Goal: Task Accomplishment & Management: Complete application form

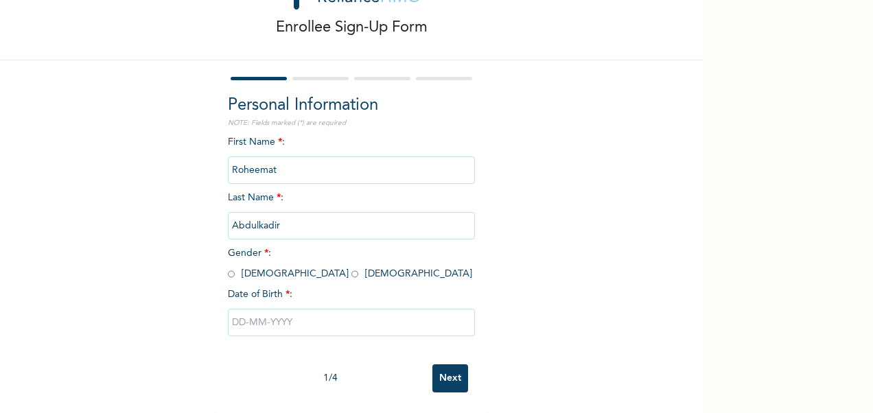
scroll to position [71, 0]
click at [284, 264] on span "Gender * : [DEMOGRAPHIC_DATA] [DEMOGRAPHIC_DATA]" at bounding box center [350, 264] width 244 height 30
click at [351, 268] on input "radio" at bounding box center [354, 274] width 7 height 13
radio input "true"
click at [272, 314] on input "text" at bounding box center [351, 322] width 247 height 27
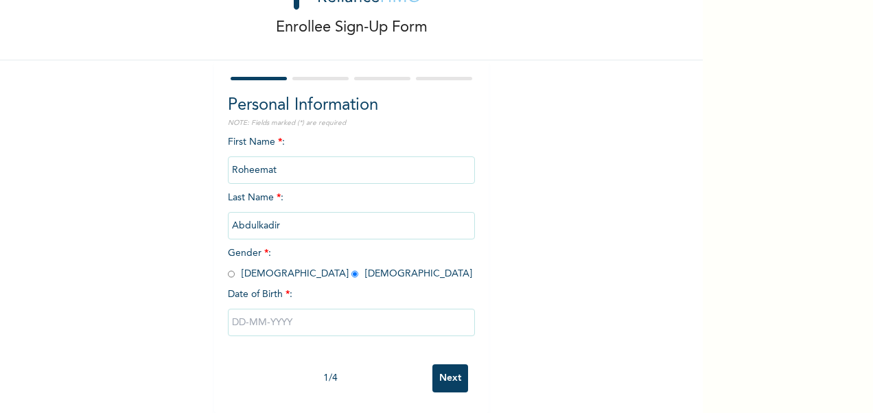
select select "7"
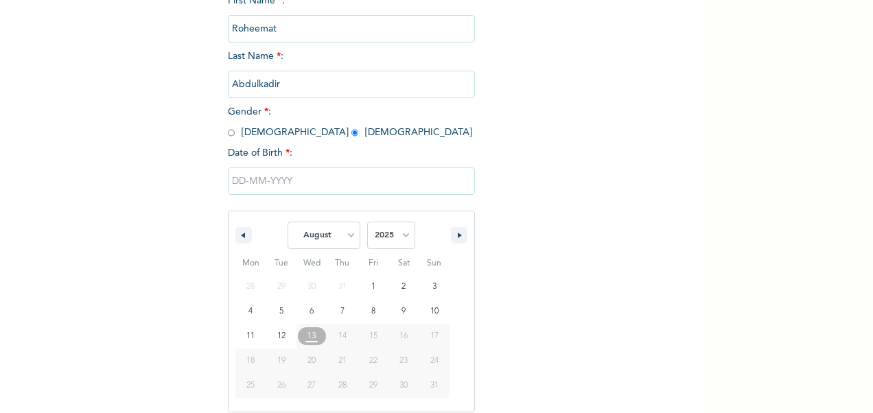
scroll to position [211, 0]
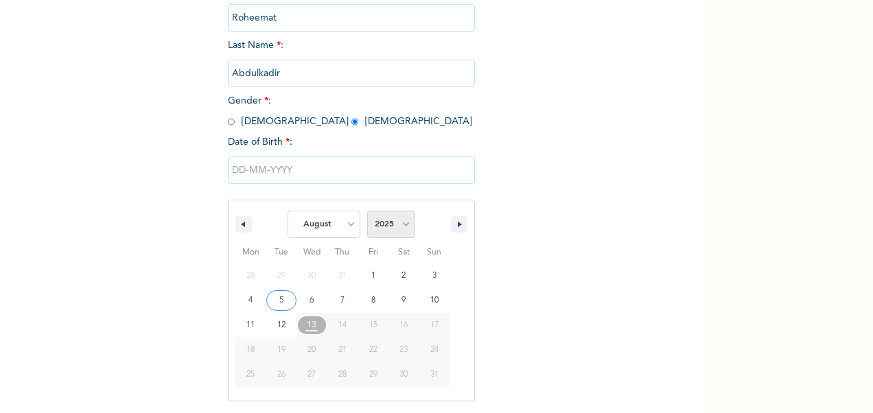
click at [400, 228] on select "2025 2024 2023 2022 2021 2020 2019 2018 2017 2016 2015 2014 2013 2012 2011 2010…" at bounding box center [391, 224] width 48 height 27
select select "1997"
click at [367, 212] on select "2025 2024 2023 2022 2021 2020 2019 2018 2017 2016 2015 2014 2013 2012 2011 2010…" at bounding box center [391, 224] width 48 height 27
click at [347, 222] on select "January February March April May June July August September October November De…" at bounding box center [324, 224] width 73 height 27
select select "10"
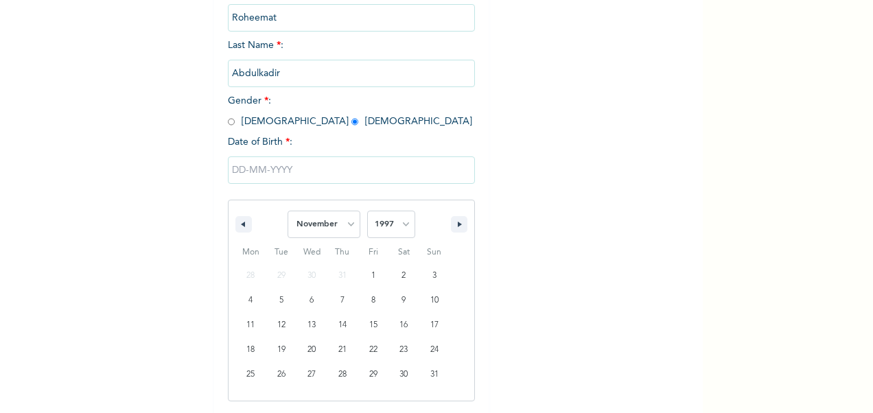
click at [288, 212] on select "January February March April May June July August September October November De…" at bounding box center [324, 224] width 73 height 27
type input "[DATE]"
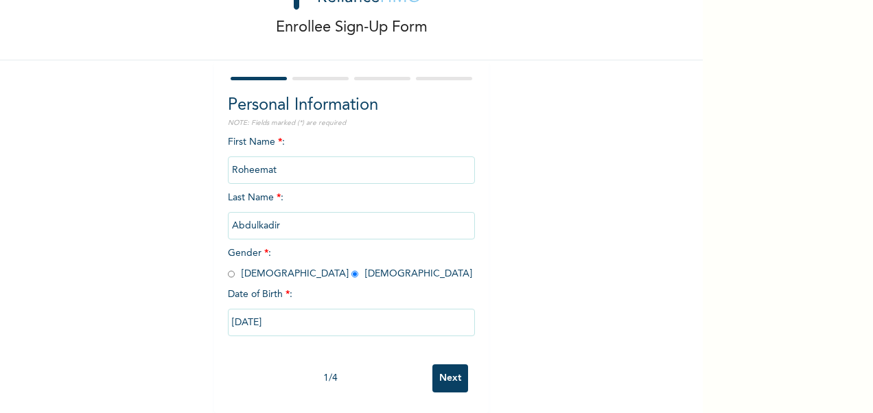
click at [446, 367] on input "Next" at bounding box center [450, 379] width 36 height 28
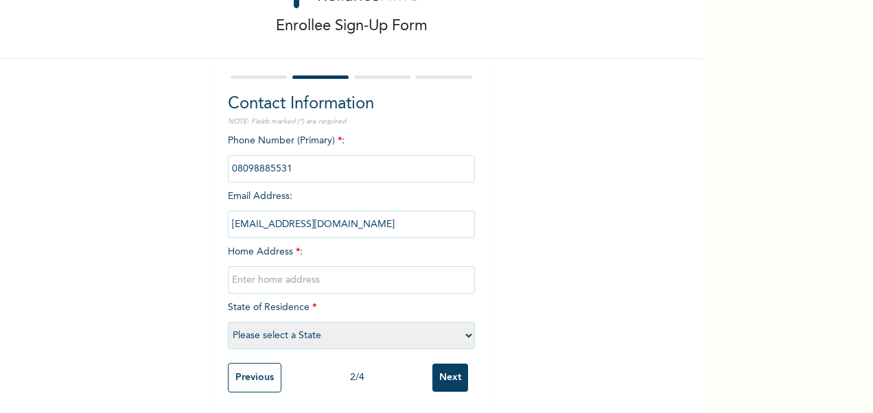
drag, startPoint x: 313, startPoint y: 152, endPoint x: 106, endPoint y: 152, distance: 206.6
click at [106, 152] on div "Enrollee Sign-Up Form Contact Information NOTE: Fields marked (*) are required …" at bounding box center [351, 177] width 703 height 474
click at [600, 228] on div "Enrollee Sign-Up Form Contact Information NOTE: Fields marked (*) are required …" at bounding box center [351, 177] width 703 height 474
click at [351, 161] on input "phone" at bounding box center [351, 168] width 247 height 27
click at [276, 157] on input "phone" at bounding box center [351, 168] width 247 height 27
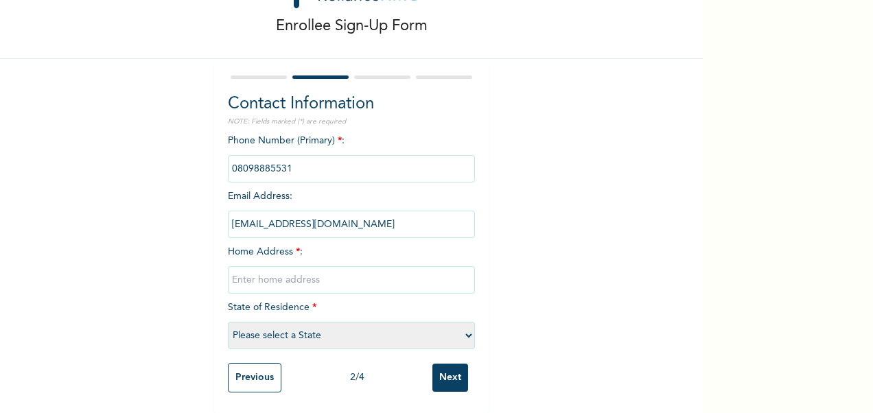
click at [288, 156] on input "phone" at bounding box center [351, 168] width 247 height 27
drag, startPoint x: 288, startPoint y: 156, endPoint x: 344, endPoint y: 248, distance: 107.8
click at [344, 248] on div "Phone Number (Primary) * : Email Address : [EMAIL_ADDRESS][DOMAIN_NAME] Home Ad…" at bounding box center [351, 245] width 247 height 222
click at [326, 272] on input "text" at bounding box center [351, 279] width 247 height 27
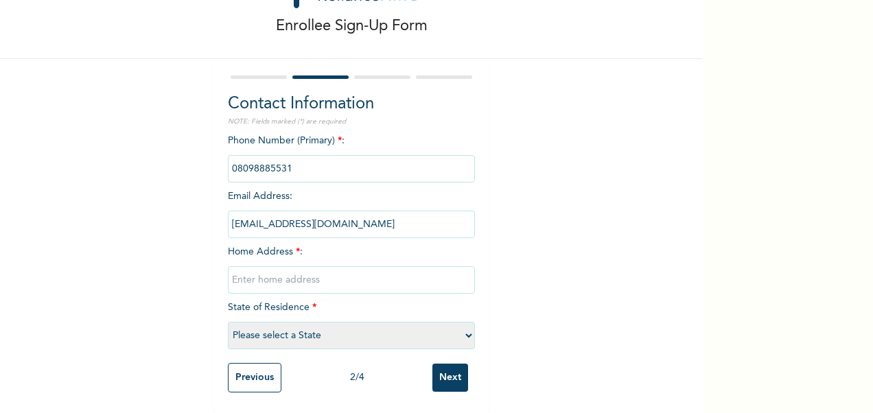
type input "Block J39F"
select select "15"
click at [290, 268] on input "Block J39F" at bounding box center [351, 279] width 247 height 27
type input "Block J39F [GEOGRAPHIC_DATA] [GEOGRAPHIC_DATA]"
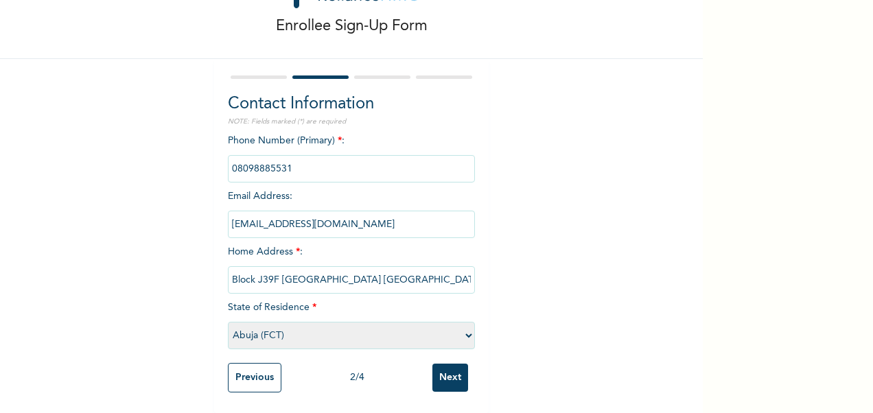
drag, startPoint x: 281, startPoint y: 157, endPoint x: 211, endPoint y: 151, distance: 70.3
click at [214, 151] on div "Contact Information NOTE: Fields marked (*) are required Phone Number (Primary)…" at bounding box center [351, 236] width 275 height 354
drag, startPoint x: 211, startPoint y: 151, endPoint x: 297, endPoint y: 152, distance: 85.1
click at [297, 155] on input "phone" at bounding box center [351, 168] width 247 height 27
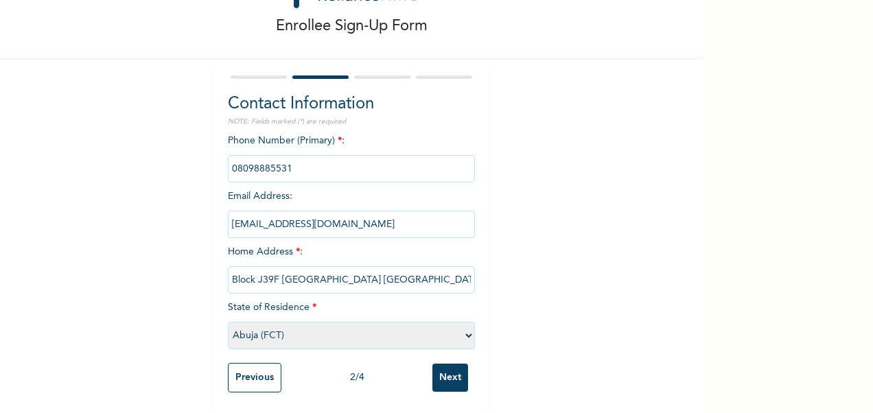
click at [297, 155] on input "phone" at bounding box center [351, 168] width 247 height 27
click at [508, 168] on div "Enrollee Sign-Up Form Contact Information NOTE: Fields marked (*) are required …" at bounding box center [351, 177] width 703 height 474
drag, startPoint x: 297, startPoint y: 155, endPoint x: 51, endPoint y: 125, distance: 247.6
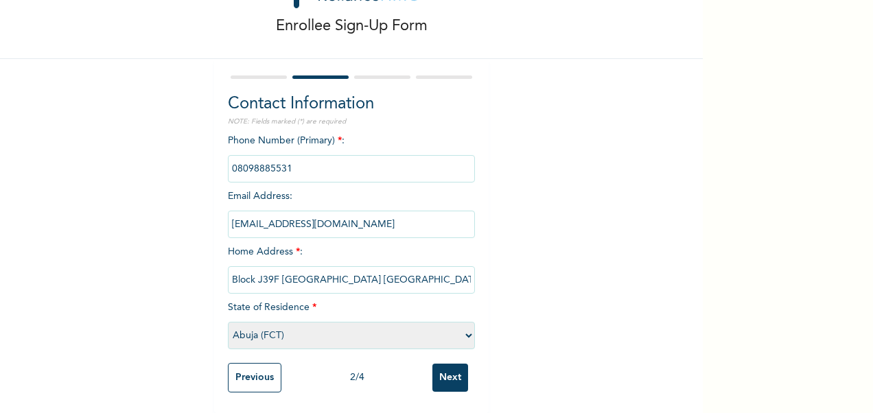
click at [51, 125] on div "Enrollee Sign-Up Form Contact Information NOTE: Fields marked (*) are required …" at bounding box center [351, 177] width 703 height 474
drag, startPoint x: 51, startPoint y: 125, endPoint x: 129, endPoint y: 195, distance: 105.0
click at [129, 195] on div "Enrollee Sign-Up Form Contact Information NOTE: Fields marked (*) are required …" at bounding box center [351, 177] width 703 height 474
click at [452, 364] on input "Next" at bounding box center [450, 378] width 36 height 28
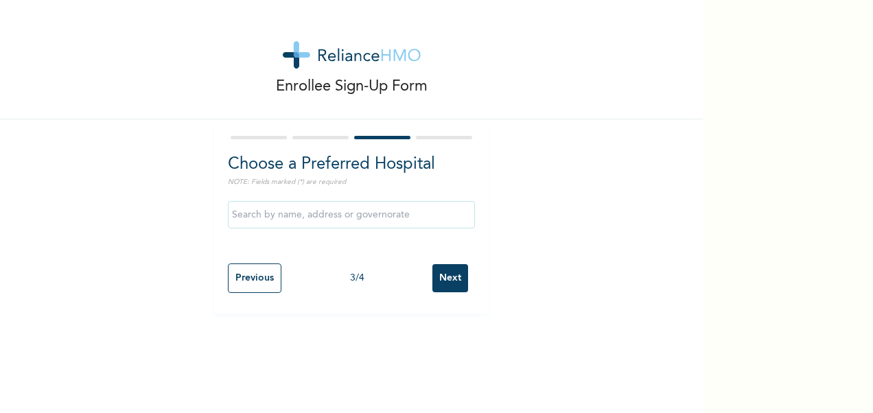
scroll to position [0, 0]
click at [386, 216] on input "text" at bounding box center [351, 214] width 247 height 27
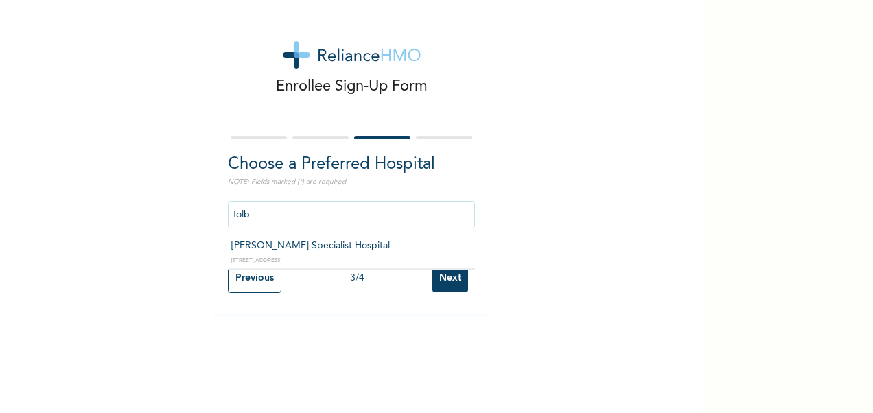
type input "[PERSON_NAME] Specialist Hospital"
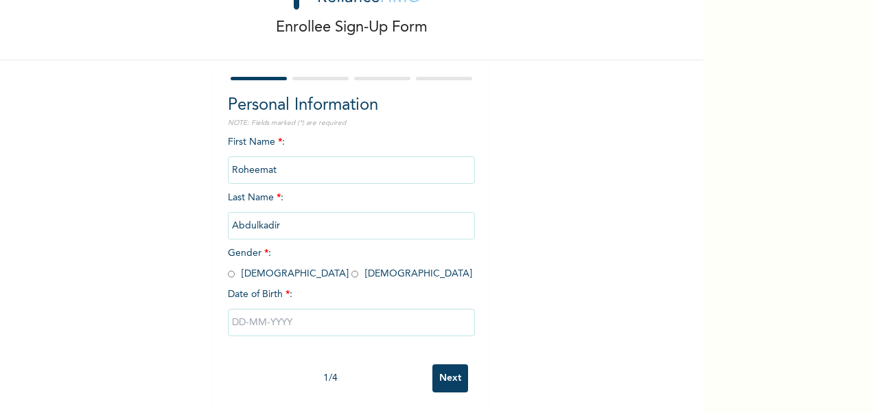
scroll to position [71, 0]
click at [351, 268] on input "radio" at bounding box center [354, 274] width 7 height 13
radio input "true"
click at [288, 314] on input "text" at bounding box center [351, 322] width 247 height 27
select select "7"
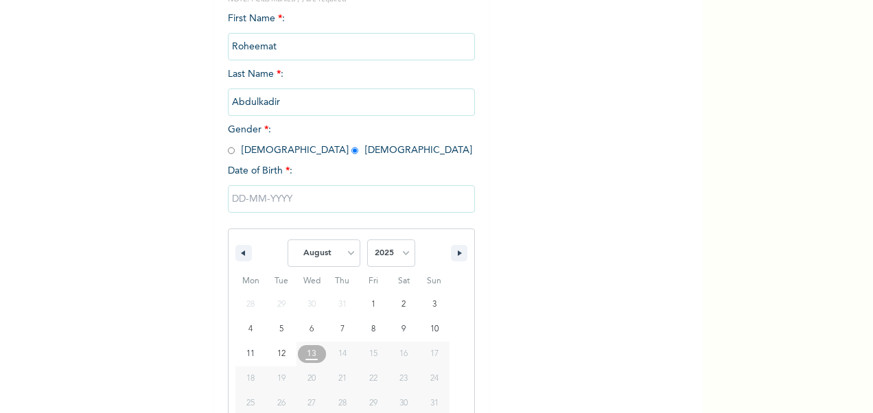
scroll to position [211, 0]
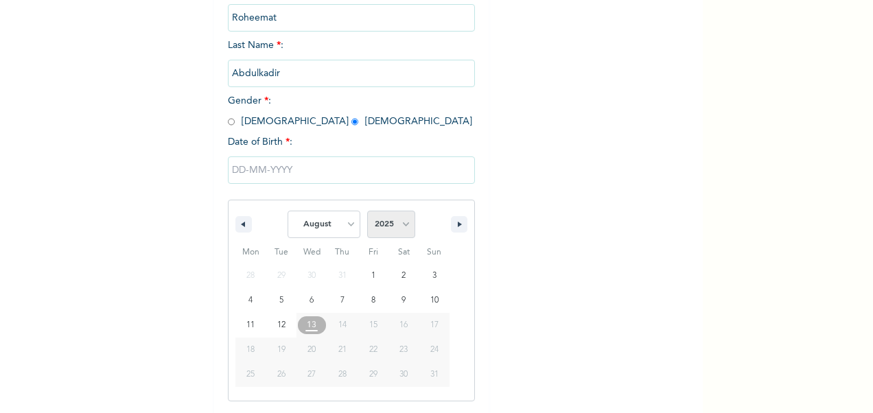
click at [398, 224] on select "2025 2024 2023 2022 2021 2020 2019 2018 2017 2016 2015 2014 2013 2012 2011 2010…" at bounding box center [391, 224] width 48 height 27
select select "1997"
click at [367, 212] on select "2025 2024 2023 2022 2021 2020 2019 2018 2017 2016 2015 2014 2013 2012 2011 2010…" at bounding box center [391, 224] width 48 height 27
click at [349, 222] on select "January February March April May June July August September October November De…" at bounding box center [324, 224] width 73 height 27
select select "10"
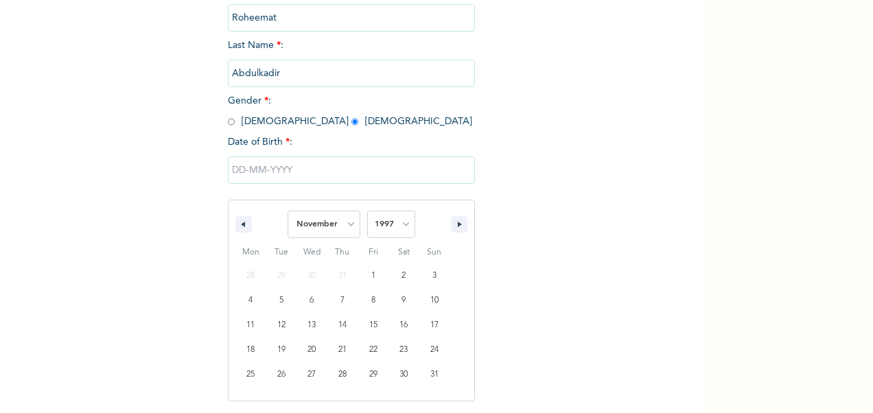
click at [288, 212] on select "January February March April May June July August September October November De…" at bounding box center [324, 224] width 73 height 27
type input "[DATE]"
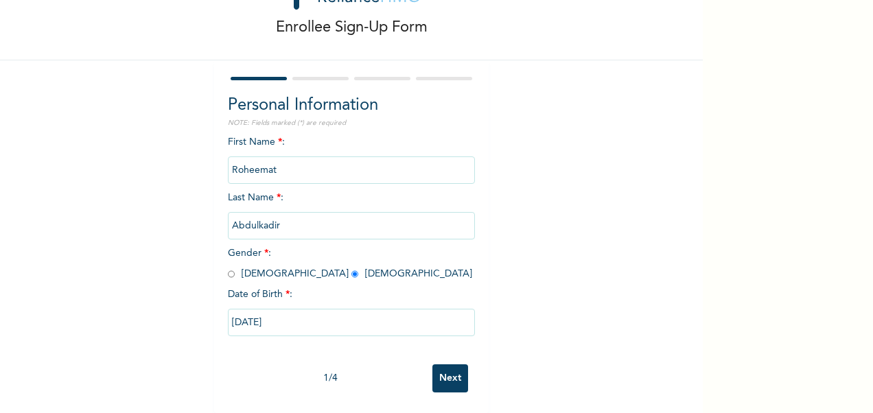
scroll to position [71, 0]
click at [441, 369] on input "Next" at bounding box center [450, 379] width 36 height 28
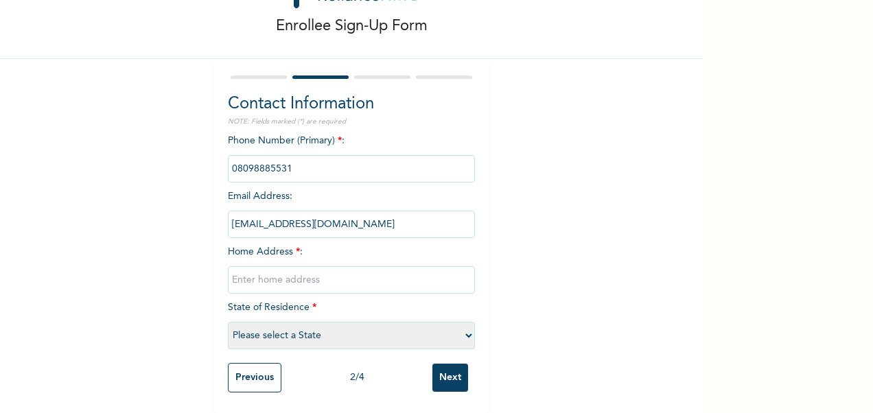
drag, startPoint x: 288, startPoint y: 154, endPoint x: 128, endPoint y: 155, distance: 160.0
click at [129, 155] on div "Enrollee Sign-Up Form Contact Information NOTE: Fields marked (*) are required …" at bounding box center [351, 177] width 703 height 474
click at [322, 246] on div "Phone Number (Primary) * : Email Address : [EMAIL_ADDRESS][DOMAIN_NAME] Home Ad…" at bounding box center [351, 245] width 247 height 222
click at [321, 269] on input "text" at bounding box center [351, 279] width 247 height 27
type input "Block J39F [GEOGRAPHIC_DATA] [GEOGRAPHIC_DATA]"
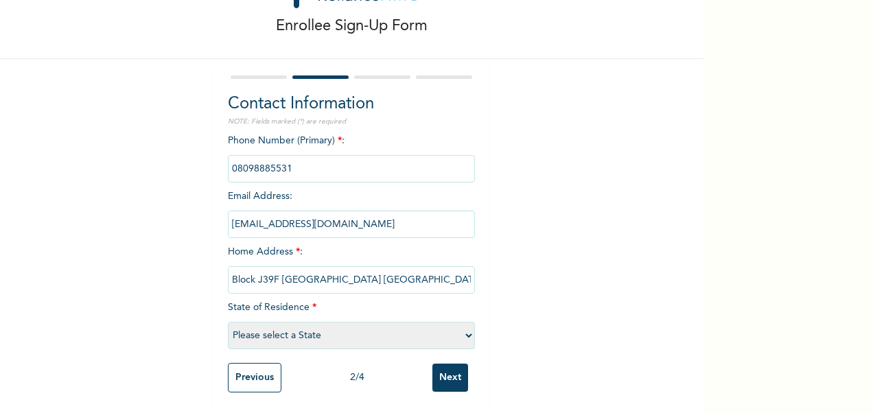
select select "15"
click at [442, 365] on input "Next" at bounding box center [450, 378] width 36 height 28
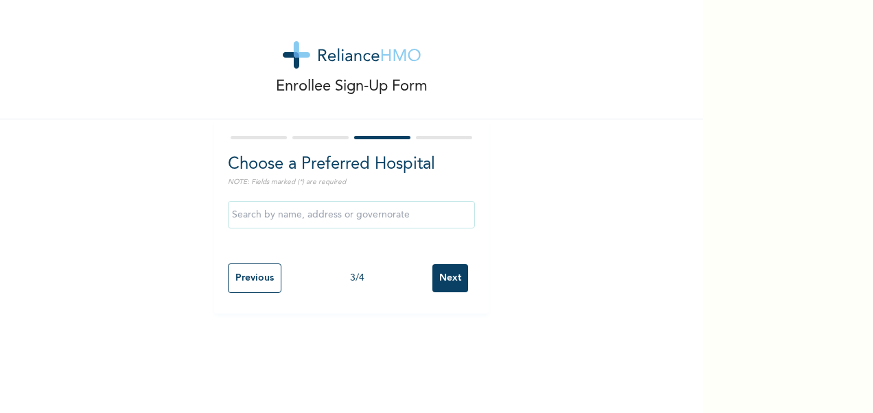
click at [365, 206] on input "text" at bounding box center [351, 214] width 247 height 27
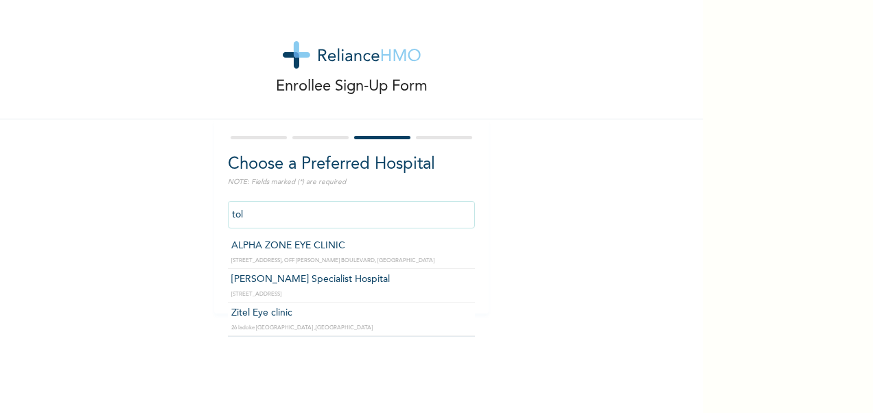
type input "[PERSON_NAME] Specialist Hospital"
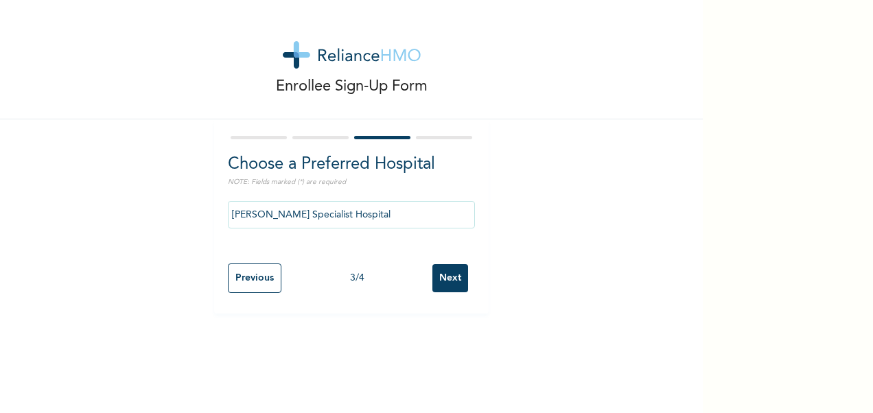
click at [450, 276] on input "Next" at bounding box center [450, 278] width 36 height 28
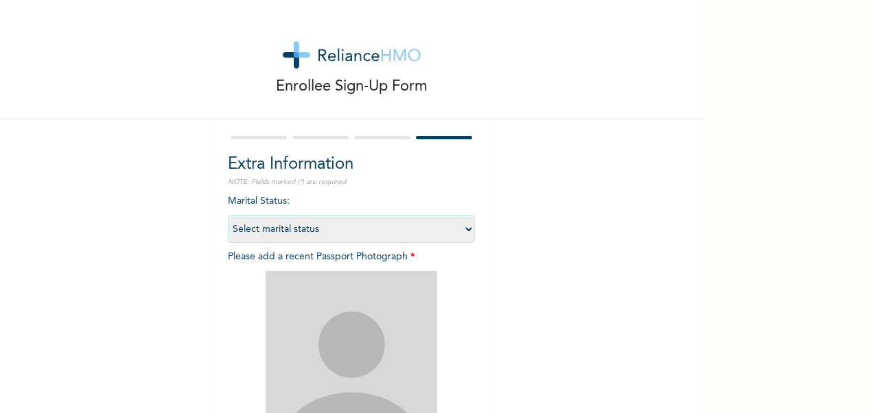
click at [464, 230] on select "Select marital status [DEMOGRAPHIC_DATA] Married [DEMOGRAPHIC_DATA] Widow/[DEMO…" at bounding box center [351, 229] width 247 height 27
select select "2"
click at [228, 216] on select "Select marital status [DEMOGRAPHIC_DATA] Married [DEMOGRAPHIC_DATA] Widow/[DEMO…" at bounding box center [351, 229] width 247 height 27
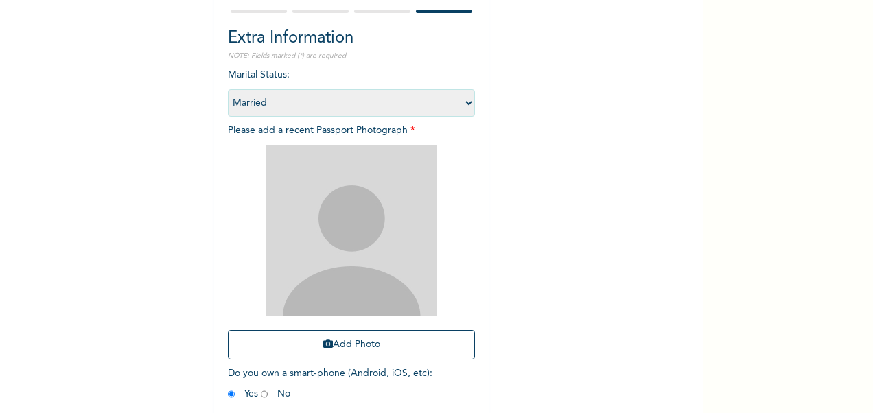
scroll to position [137, 0]
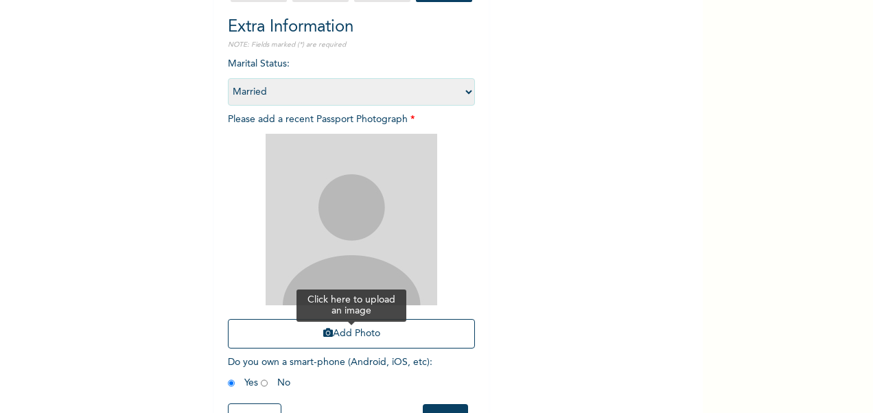
click at [365, 332] on button "Add Photo" at bounding box center [351, 334] width 247 height 30
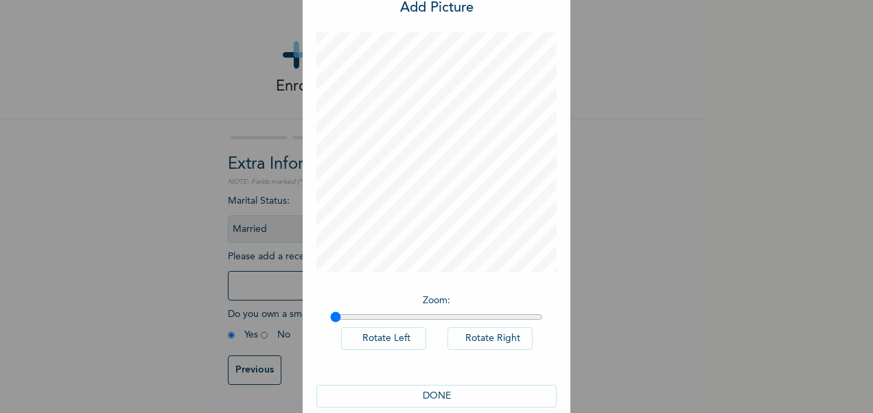
scroll to position [65, 0]
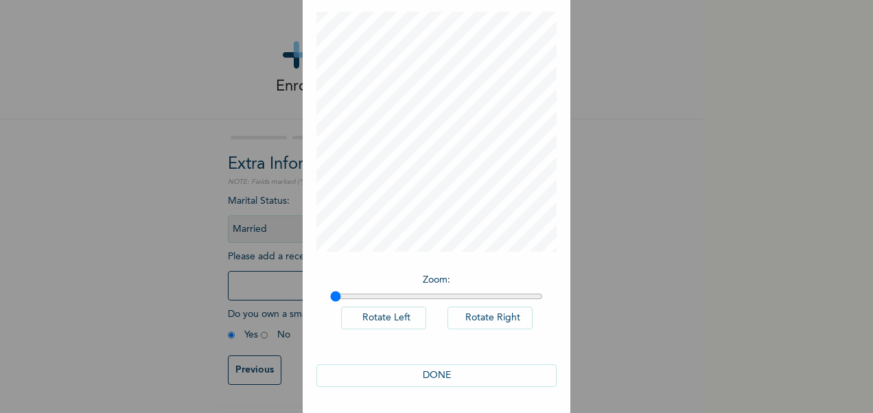
click at [453, 375] on button "DONE" at bounding box center [436, 376] width 240 height 23
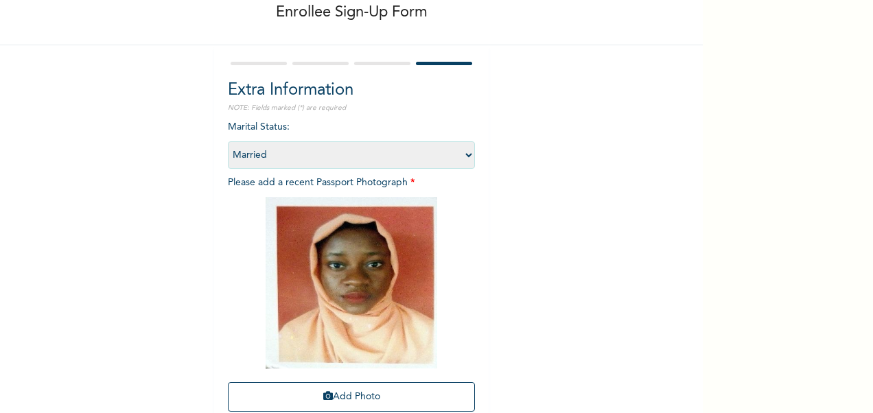
scroll to position [189, 0]
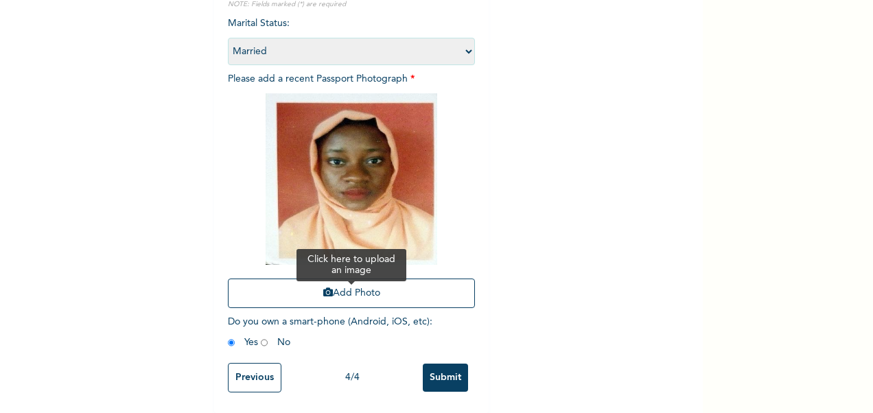
click at [331, 284] on button "Add Photo" at bounding box center [351, 294] width 247 height 30
click at [351, 285] on button "Add Photo" at bounding box center [351, 294] width 247 height 30
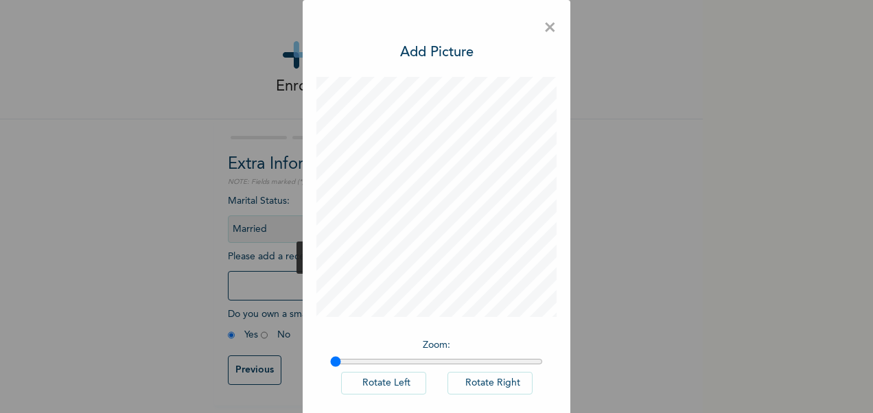
scroll to position [65, 0]
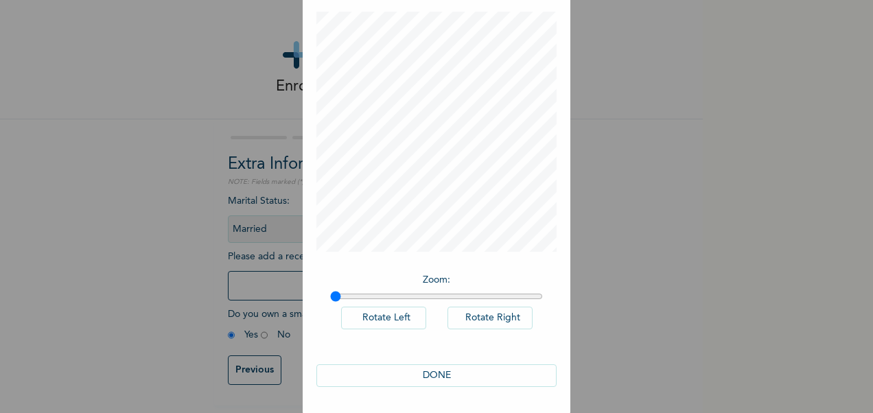
click at [452, 374] on button "DONE" at bounding box center [436, 376] width 240 height 23
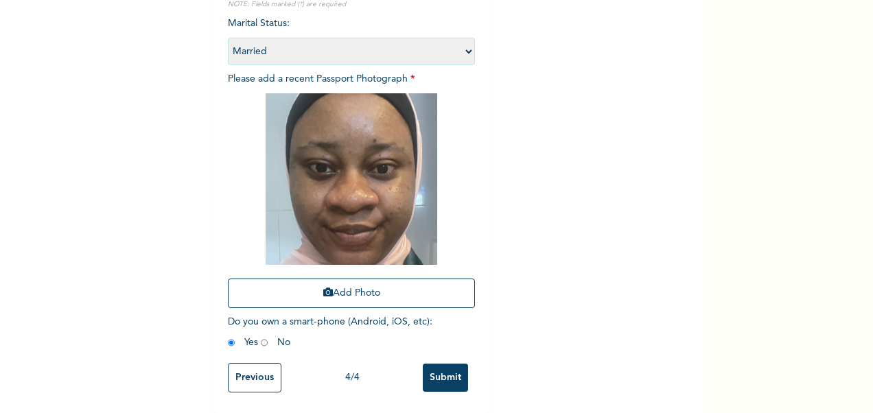
scroll to position [189, 0]
click at [441, 365] on input "Submit" at bounding box center [445, 378] width 45 height 28
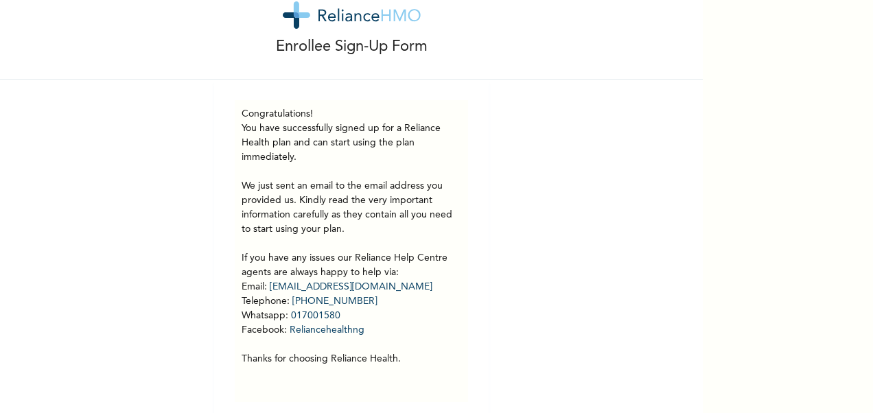
scroll to position [60, 0]
